Goal: Task Accomplishment & Management: Use online tool/utility

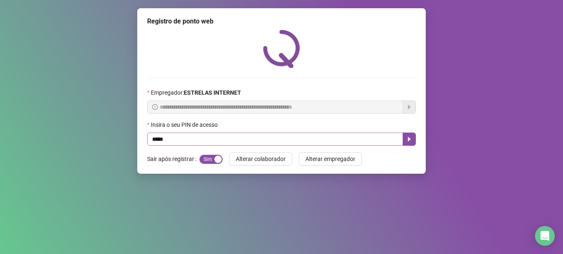
type input "*****"
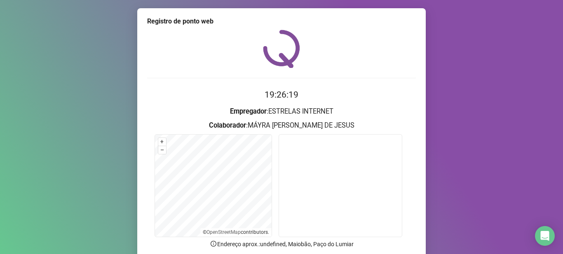
scroll to position [68, 0]
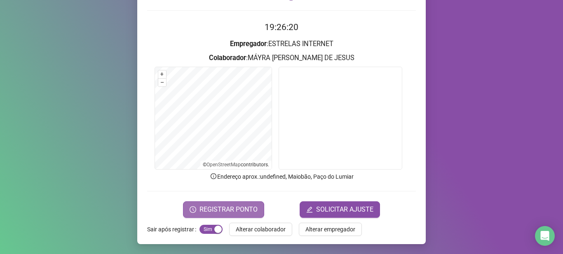
click at [239, 210] on span "REGISTRAR PONTO" at bounding box center [229, 210] width 58 height 10
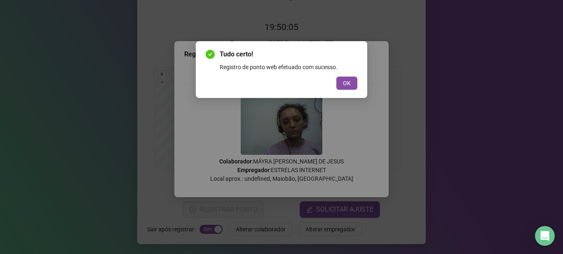
click at [348, 88] on button "OK" at bounding box center [347, 83] width 21 height 13
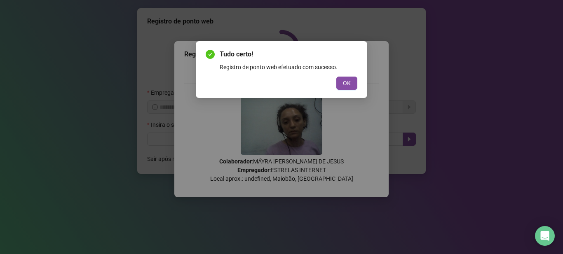
scroll to position [0, 0]
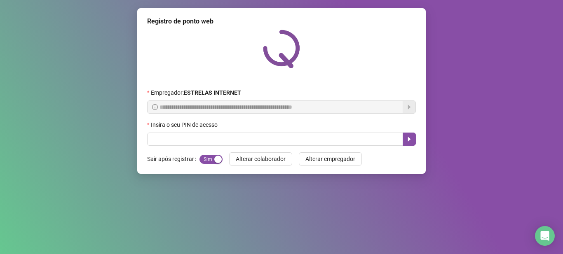
click at [353, 128] on div "Insira o seu PIN de acesso" at bounding box center [281, 126] width 269 height 12
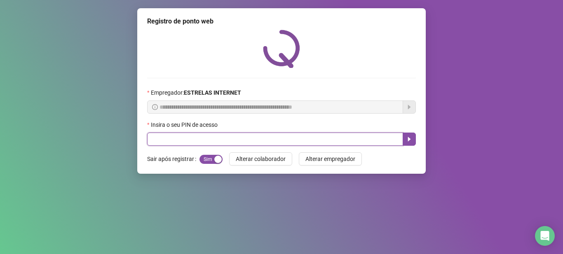
drag, startPoint x: 359, startPoint y: 136, endPoint x: 371, endPoint y: 141, distance: 12.7
click at [368, 144] on input "text" at bounding box center [275, 139] width 256 height 13
click at [371, 141] on input "text" at bounding box center [275, 139] width 256 height 13
type input "*****"
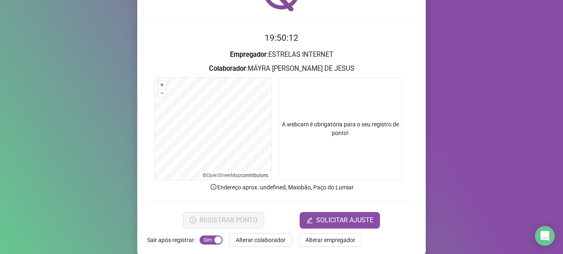
scroll to position [68, 0]
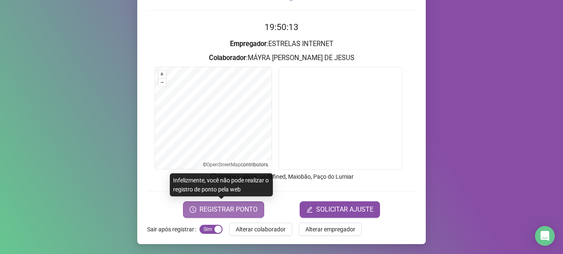
click at [242, 211] on span "REGISTRAR PONTO" at bounding box center [229, 210] width 58 height 10
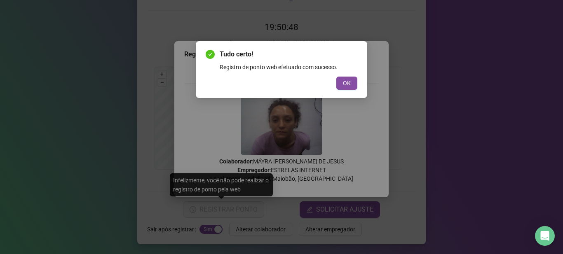
drag, startPoint x: 355, startPoint y: 84, endPoint x: 318, endPoint y: 95, distance: 38.5
click at [355, 84] on button "OK" at bounding box center [347, 83] width 21 height 13
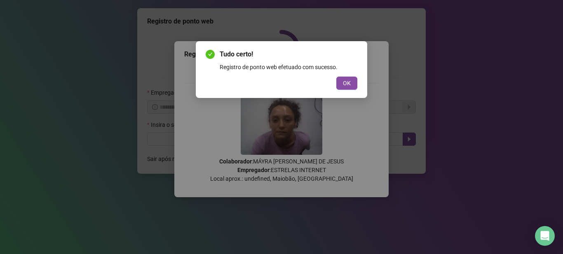
scroll to position [0, 0]
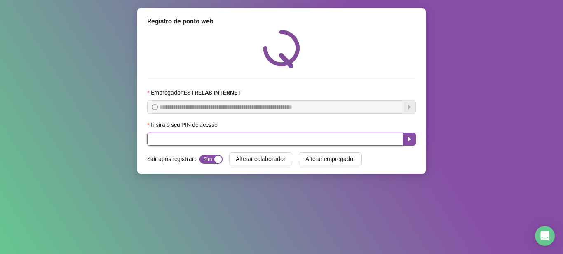
click at [247, 140] on input "text" at bounding box center [275, 139] width 256 height 13
type input "*****"
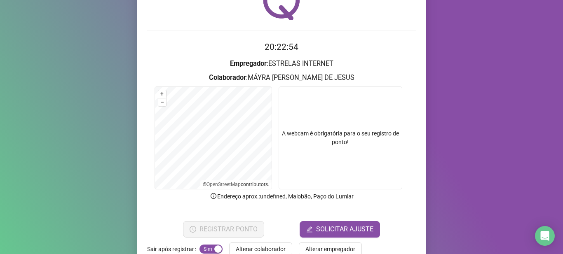
scroll to position [68, 0]
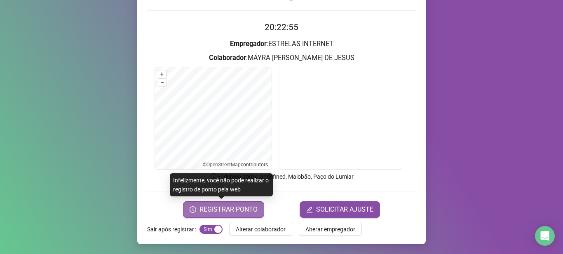
click at [237, 212] on span "REGISTRAR PONTO" at bounding box center [229, 210] width 58 height 10
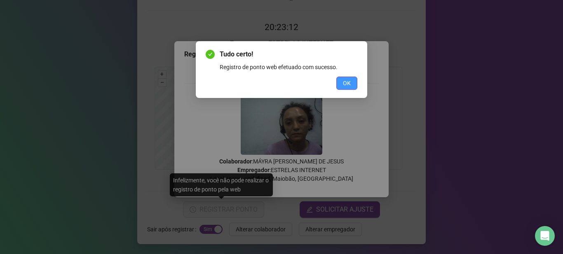
click at [346, 87] on span "OK" at bounding box center [347, 83] width 8 height 9
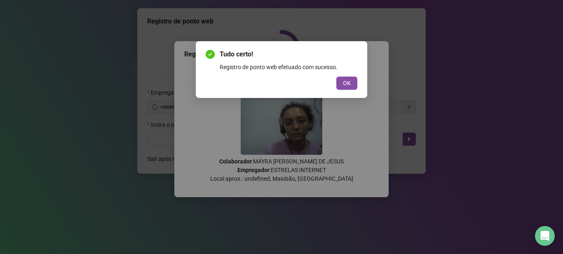
scroll to position [0, 0]
